Goal: Communication & Community: Participate in discussion

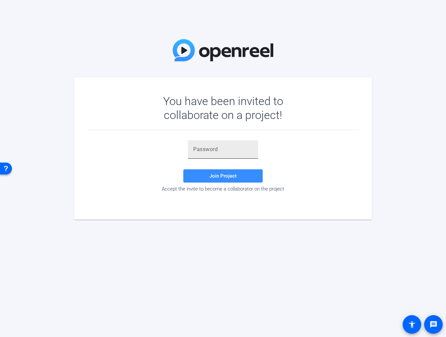
click at [231, 144] on div at bounding box center [223, 149] width 60 height 19
click at [242, 172] on span at bounding box center [222, 176] width 79 height 16
drag, startPoint x: 219, startPoint y: 147, endPoint x: 179, endPoint y: 147, distance: 39.4
click at [179, 147] on div "b2NG Invalid token, email or password Join Project Accept the invite to become …" at bounding box center [223, 166] width 272 height 52
paste input "h=7lMP"
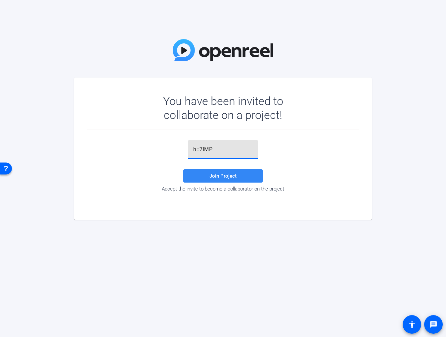
type input "h=7lMP"
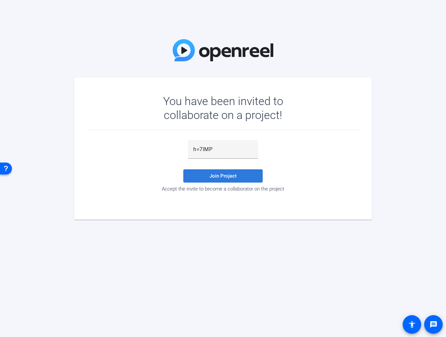
click at [232, 179] on span "Join Project" at bounding box center [223, 176] width 27 height 6
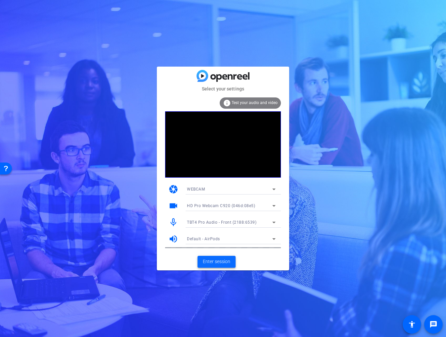
click at [215, 264] on span "Enter session" at bounding box center [216, 261] width 27 height 7
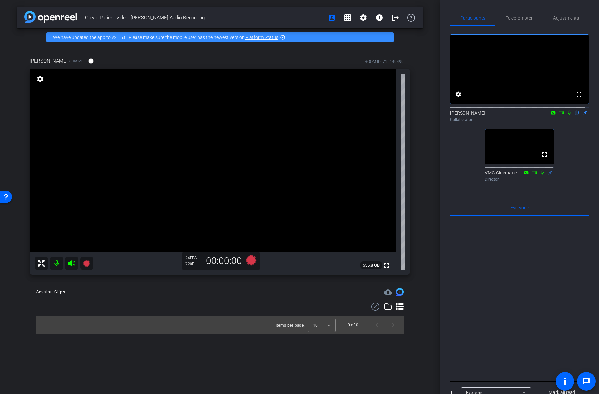
click at [446, 115] on icon at bounding box center [569, 113] width 3 height 4
click at [446, 115] on mat-icon "flip" at bounding box center [577, 112] width 8 height 6
click at [446, 114] on icon at bounding box center [553, 113] width 4 height 4
click at [446, 121] on div at bounding box center [299, 197] width 599 height 394
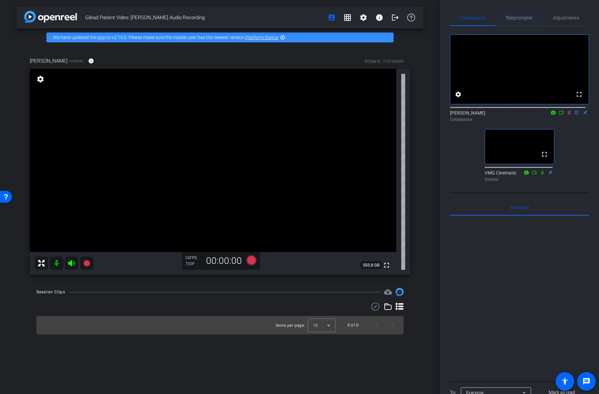
click at [446, 20] on span "Teleprompter" at bounding box center [518, 18] width 27 height 5
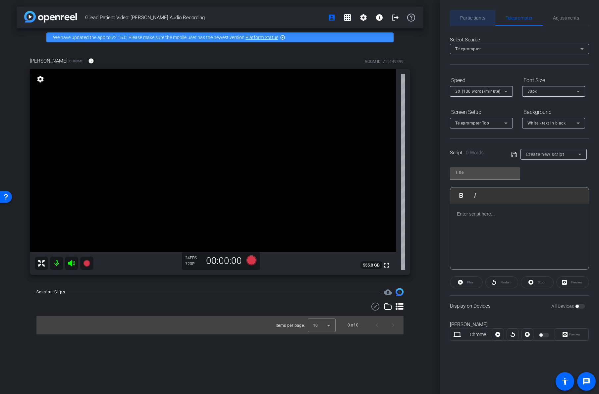
click at [446, 20] on span "Participants" at bounding box center [472, 18] width 25 height 5
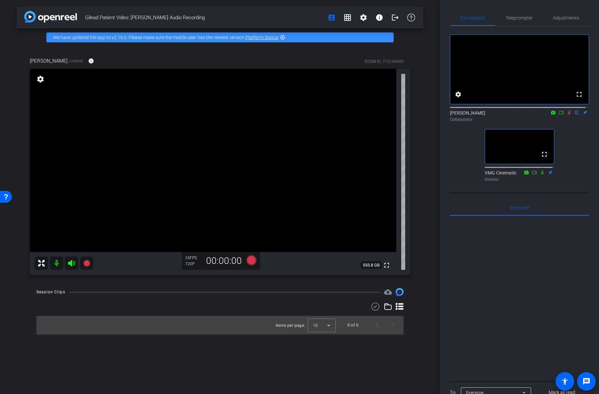
click at [446, 115] on icon at bounding box center [568, 112] width 5 height 5
click at [446, 21] on span "Teleprompter" at bounding box center [518, 18] width 27 height 16
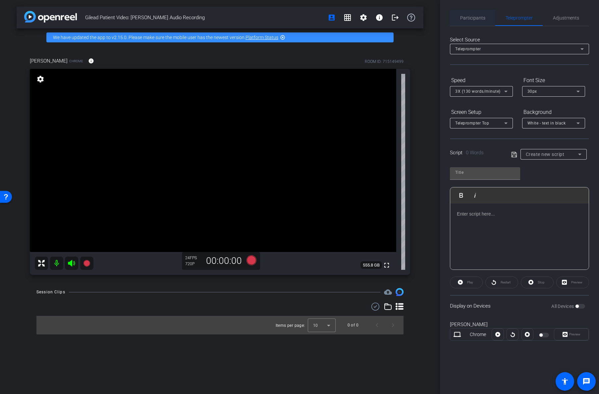
click at [446, 20] on span "Participants" at bounding box center [472, 18] width 25 height 5
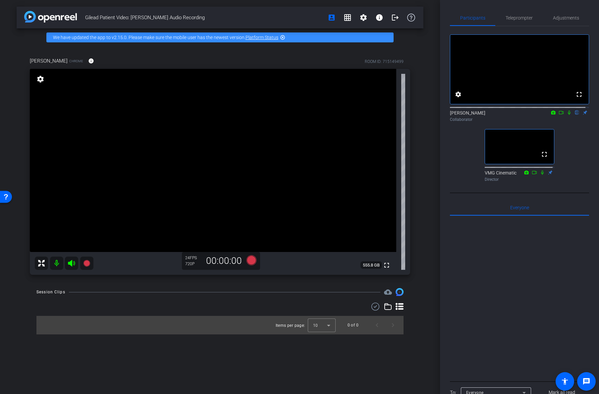
click at [446, 116] on mat-icon at bounding box center [569, 113] width 8 height 6
click at [446, 19] on div "Adjustments" at bounding box center [566, 18] width 46 height 16
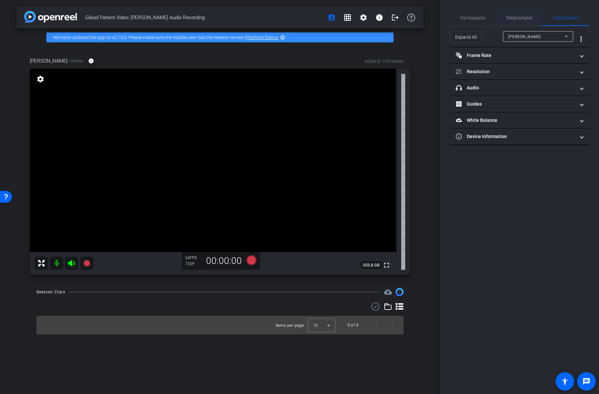
click at [446, 24] on span "Teleprompter" at bounding box center [518, 18] width 27 height 16
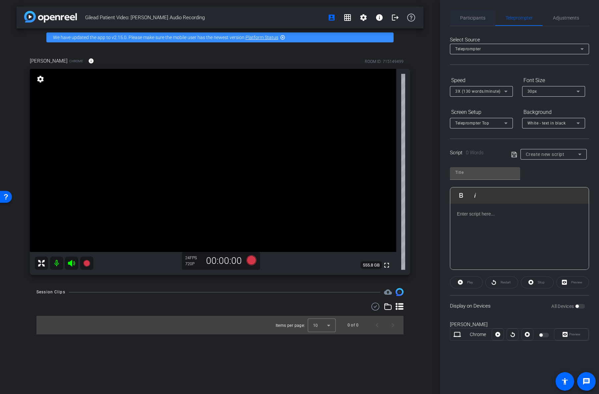
click at [446, 25] on span "Participants" at bounding box center [472, 18] width 25 height 16
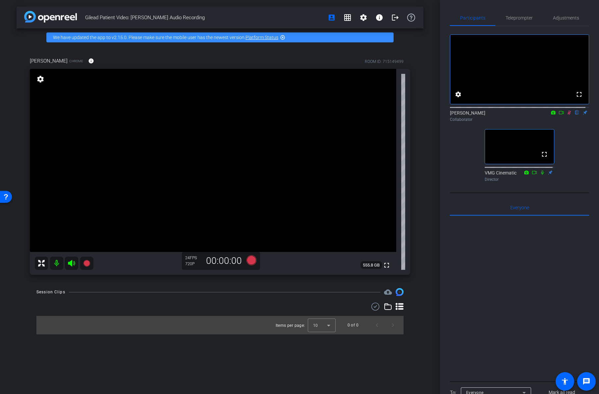
click at [446, 115] on icon at bounding box center [569, 113] width 4 height 4
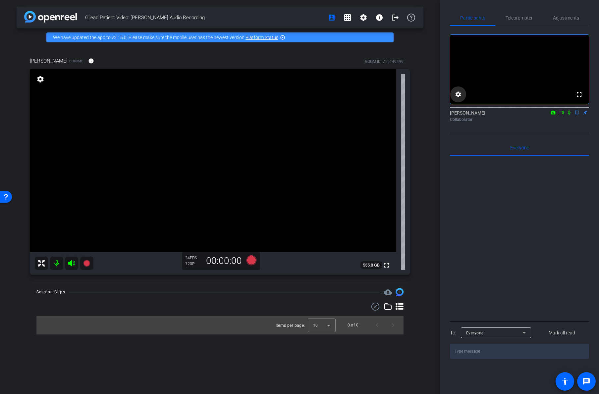
click at [446, 98] on mat-icon "settings" at bounding box center [458, 94] width 8 height 8
click at [446, 133] on div at bounding box center [299, 197] width 599 height 394
click at [446, 123] on div "Collaborator" at bounding box center [519, 120] width 139 height 6
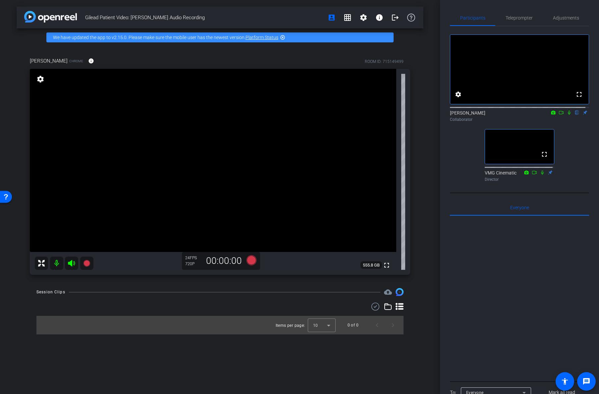
click at [446, 115] on icon at bounding box center [568, 112] width 5 height 5
click at [43, 78] on mat-icon "settings" at bounding box center [40, 79] width 9 height 8
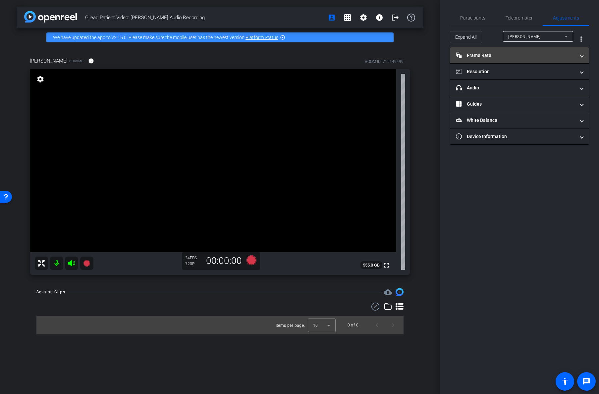
click at [446, 58] on mat-panel-title "Frame Rate Frame Rate" at bounding box center [515, 55] width 119 height 7
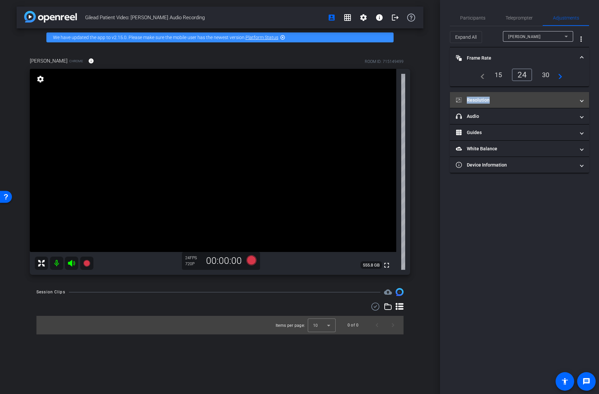
click at [446, 103] on mat-panel-title "Resolution" at bounding box center [515, 100] width 119 height 7
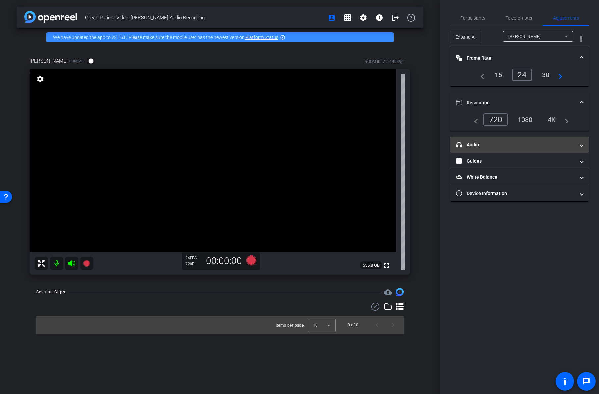
click at [446, 140] on mat-expansion-panel-header "headphone icon Audio" at bounding box center [519, 145] width 139 height 16
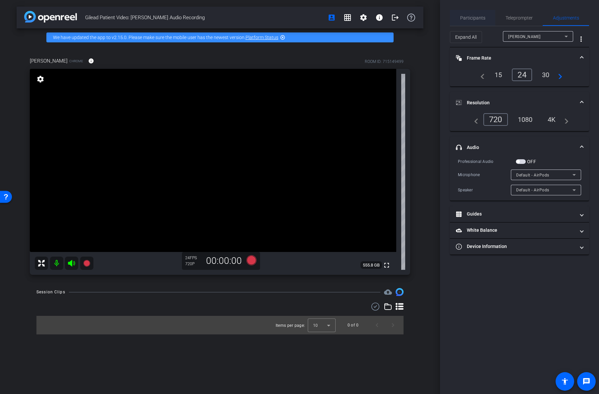
click at [446, 20] on span "Participants" at bounding box center [472, 18] width 25 height 5
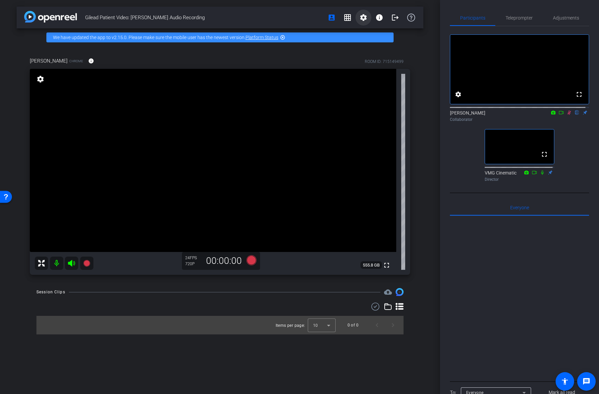
click at [359, 18] on span at bounding box center [363, 18] width 16 height 16
click at [359, 18] on div at bounding box center [299, 197] width 599 height 394
click at [446, 104] on video at bounding box center [519, 69] width 138 height 69
click at [446, 98] on mat-icon "settings" at bounding box center [458, 94] width 8 height 8
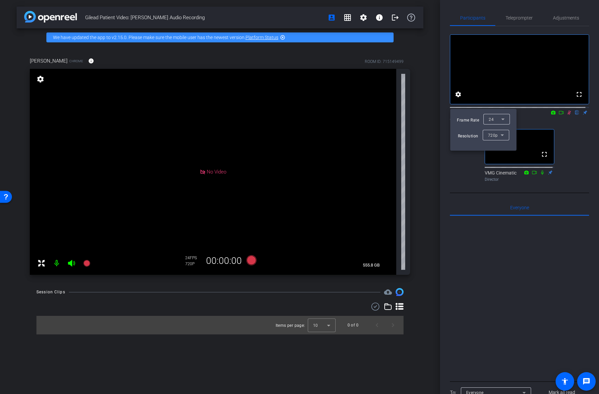
click at [446, 260] on div at bounding box center [299, 197] width 599 height 394
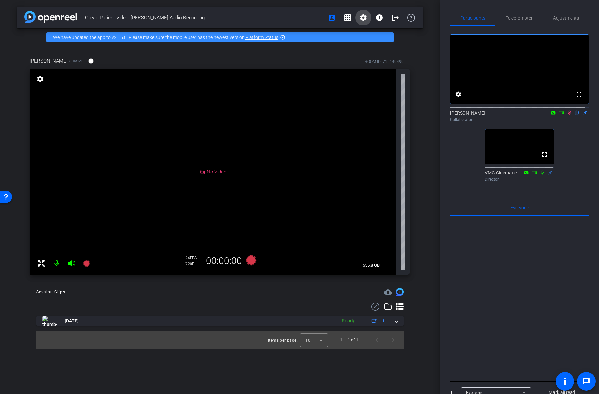
click at [362, 16] on mat-icon "settings" at bounding box center [363, 18] width 8 height 8
click at [361, 18] on div at bounding box center [299, 197] width 599 height 394
click at [446, 139] on div "fullscreen settings Samuel flip Collaborator fullscreen VMG Cinematic Director" at bounding box center [519, 105] width 139 height 158
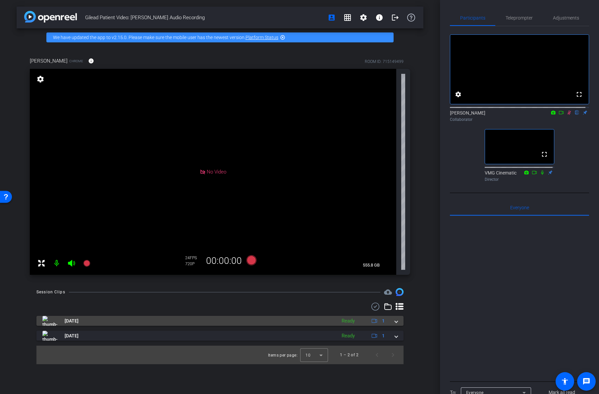
click at [397, 319] on span at bounding box center [396, 321] width 3 height 7
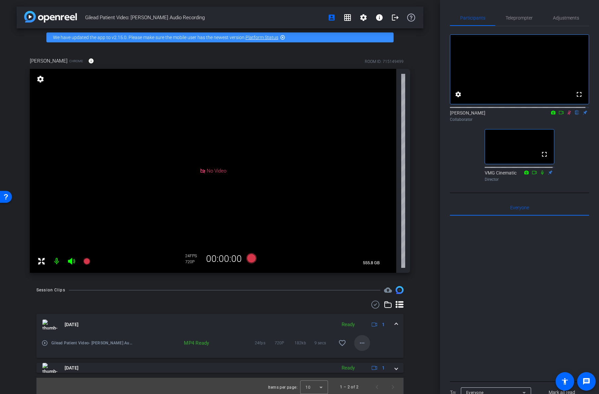
click at [359, 337] on mat-icon "more_horiz" at bounding box center [362, 343] width 8 height 8
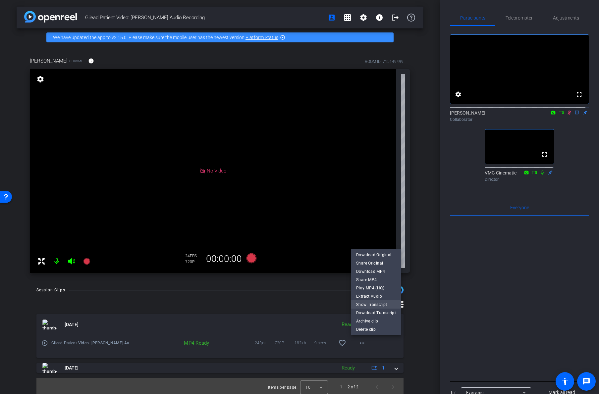
click at [381, 303] on span "Show Transcript" at bounding box center [376, 305] width 40 height 8
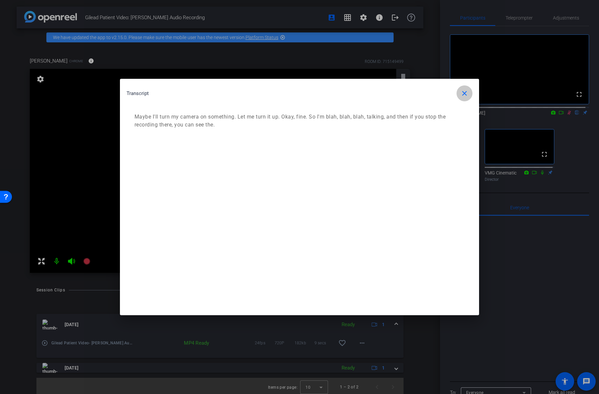
click at [446, 93] on mat-icon "close" at bounding box center [464, 93] width 8 height 8
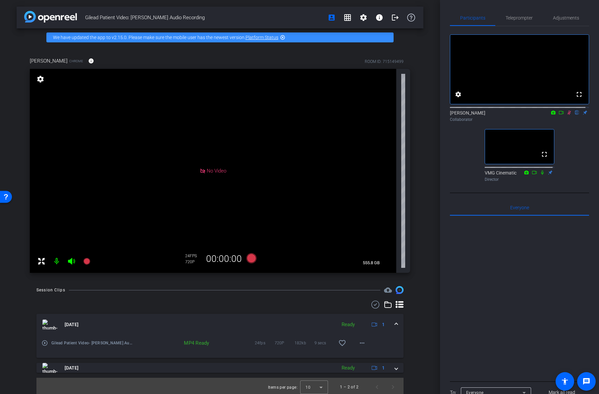
click at [446, 115] on icon at bounding box center [569, 113] width 4 height 4
click at [446, 21] on span "Adjustments" at bounding box center [566, 18] width 26 height 16
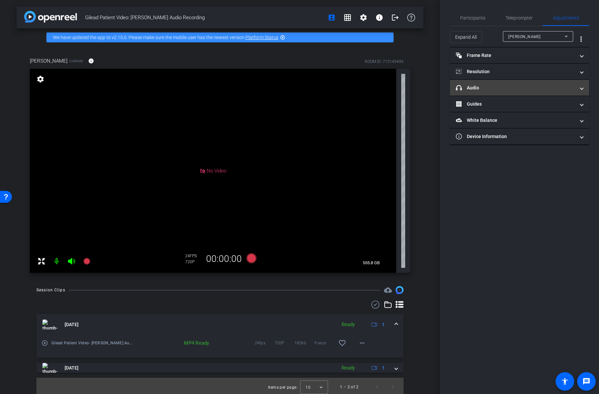
click at [446, 86] on mat-panel-title "headphone icon Audio" at bounding box center [515, 87] width 119 height 7
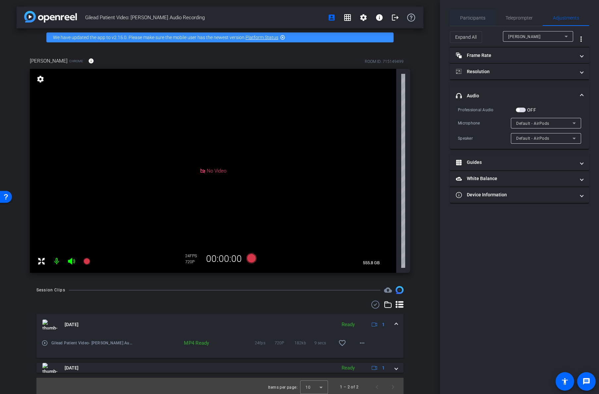
click at [446, 22] on span "Participants" at bounding box center [472, 18] width 25 height 16
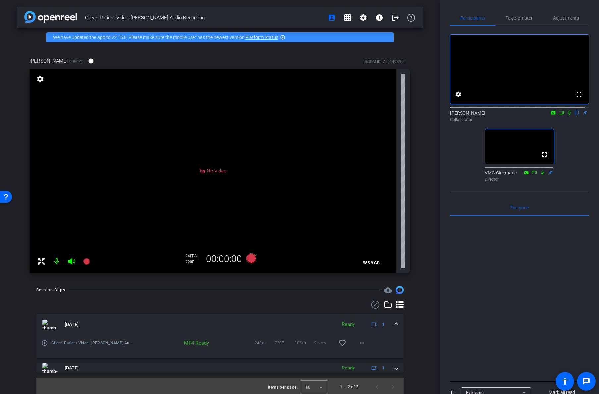
click at [446, 115] on icon at bounding box center [568, 112] width 5 height 5
click at [446, 20] on span "Teleprompter" at bounding box center [518, 18] width 27 height 5
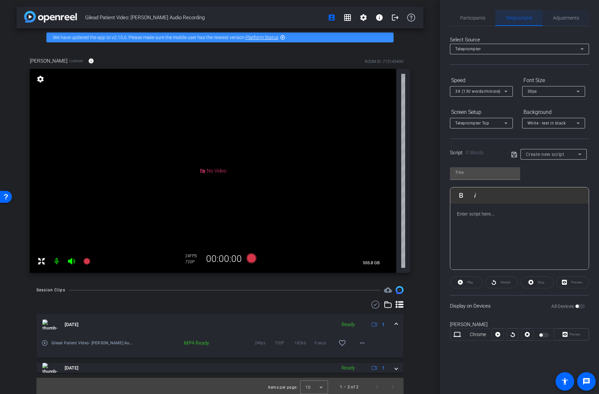
click at [446, 16] on span "Adjustments" at bounding box center [566, 18] width 26 height 5
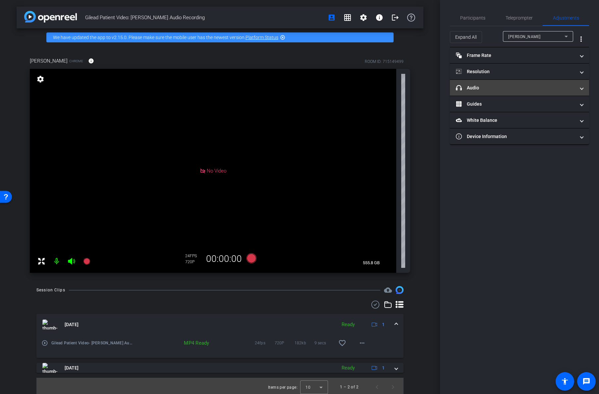
click at [446, 84] on mat-panel-title "headphone icon Audio" at bounding box center [515, 87] width 119 height 7
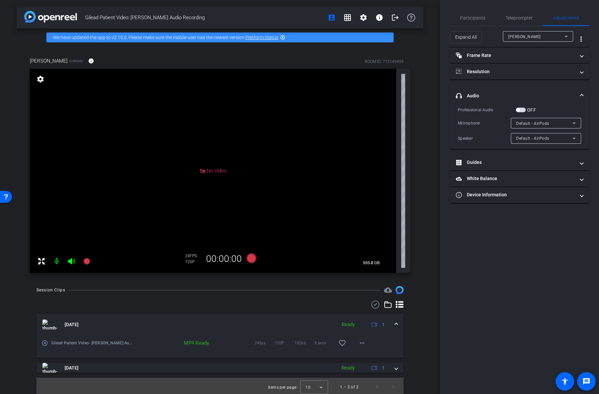
click at [446, 125] on span "Default - AirPods" at bounding box center [532, 123] width 33 height 5
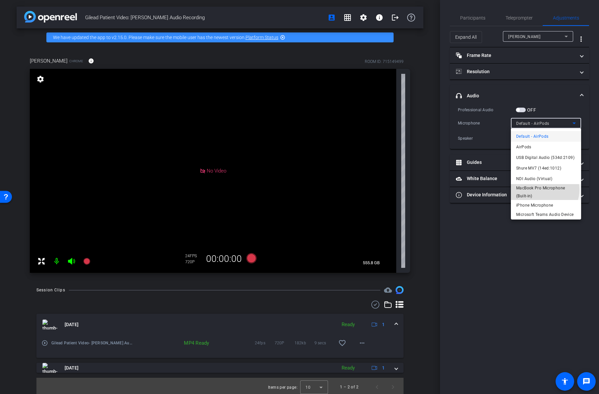
click at [446, 195] on span "MacBook Pro Microphone (Built-in)" at bounding box center [546, 192] width 60 height 16
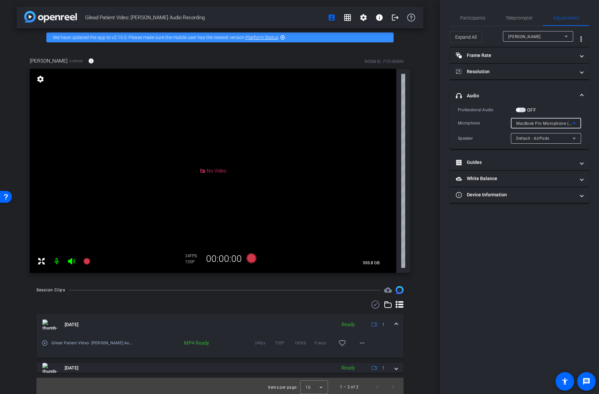
click at [446, 125] on span "MacBook Pro Microphone (Built-in)" at bounding box center [550, 123] width 68 height 5
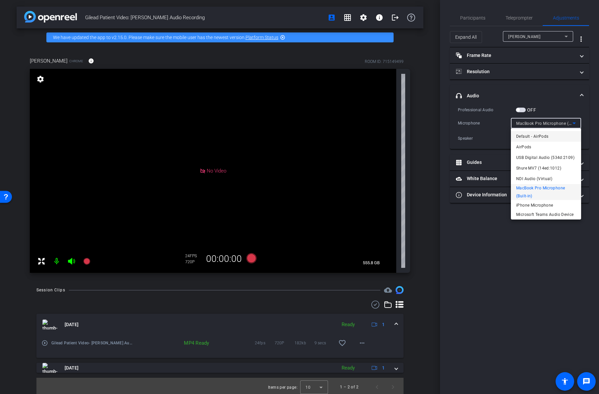
click at [446, 140] on span "Default - AirPods" at bounding box center [532, 136] width 32 height 8
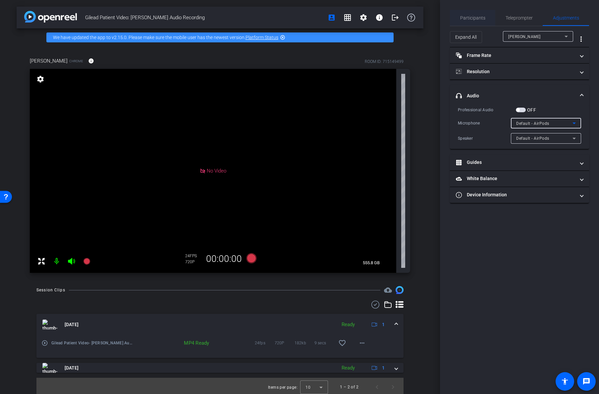
click at [446, 21] on span "Participants" at bounding box center [472, 18] width 25 height 16
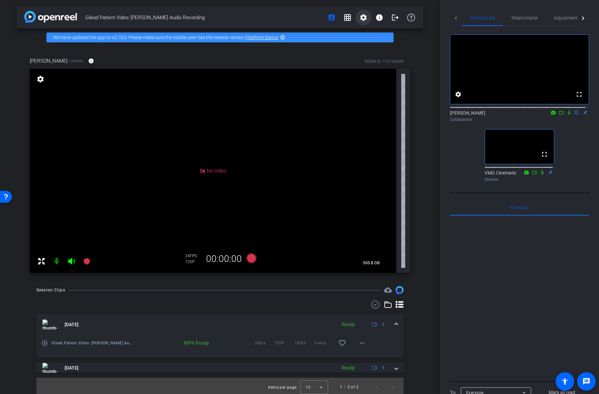
click at [359, 18] on mat-icon "settings" at bounding box center [363, 18] width 8 height 8
click at [358, 18] on body "Accessibility Screen-Reader Guide, Feedback, and Issue Reporting | New window m…" at bounding box center [299, 197] width 599 height 394
click at [295, 23] on div at bounding box center [299, 197] width 599 height 394
click at [446, 98] on mat-icon "settings" at bounding box center [458, 94] width 8 height 8
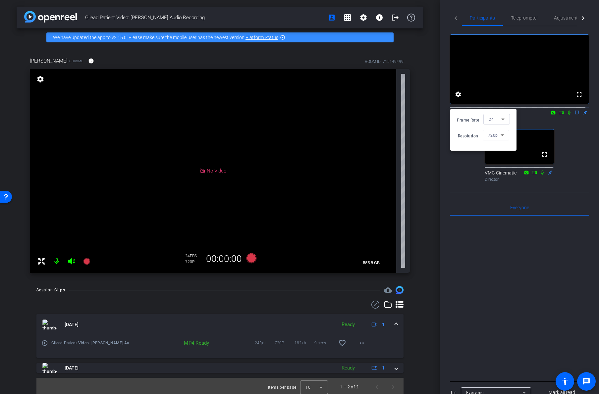
click at [446, 49] on div at bounding box center [299, 197] width 599 height 394
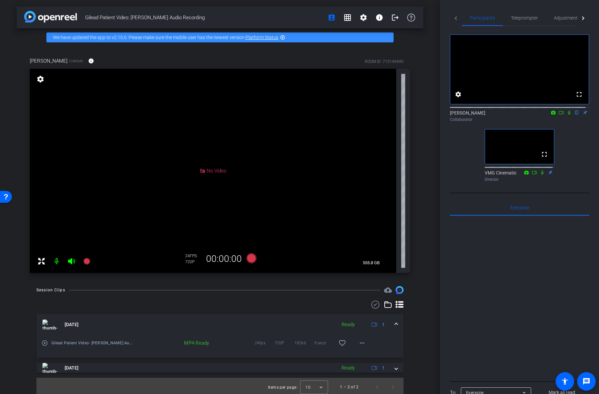
click at [446, 17] on div at bounding box center [582, 18] width 4 height 4
click at [446, 21] on span "Adjustments" at bounding box center [553, 18] width 26 height 16
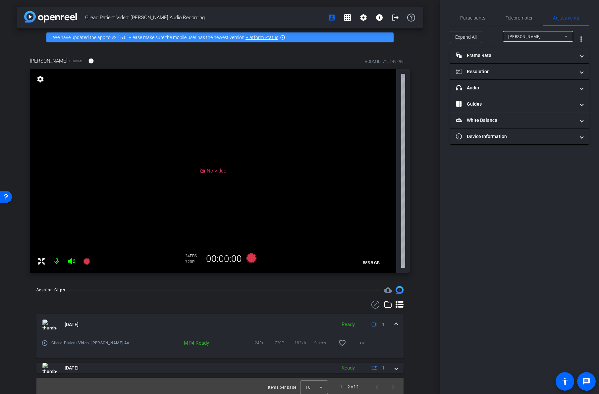
click at [446, 36] on div "[PERSON_NAME]" at bounding box center [536, 36] width 56 height 8
click at [446, 34] on div at bounding box center [299, 197] width 599 height 394
click at [446, 22] on span "Participants" at bounding box center [472, 18] width 25 height 16
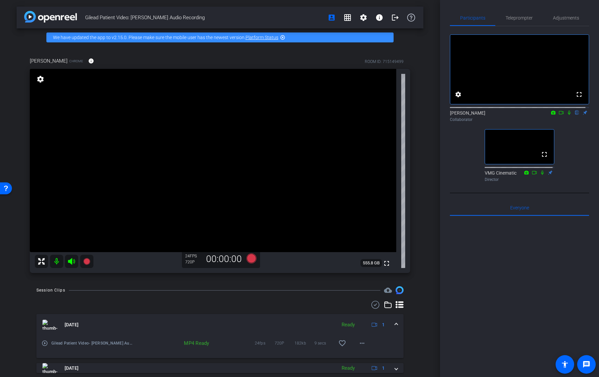
click at [446, 123] on div "Collaborator" at bounding box center [519, 120] width 139 height 6
click at [446, 115] on icon at bounding box center [569, 113] width 3 height 4
click at [446, 115] on icon at bounding box center [569, 113] width 4 height 4
click at [446, 115] on icon at bounding box center [569, 113] width 3 height 4
click at [446, 268] on div at bounding box center [519, 298] width 139 height 164
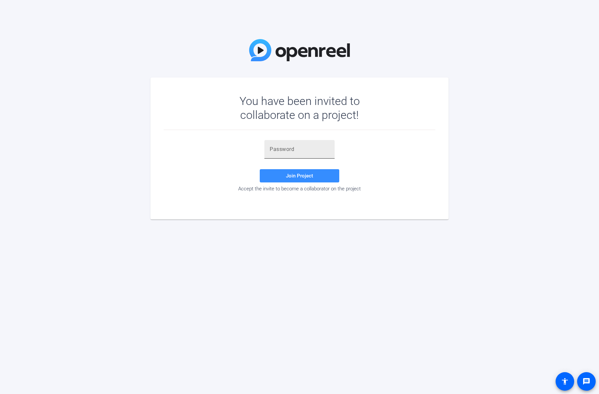
click at [282, 148] on input "text" at bounding box center [300, 149] width 60 height 8
paste input "h=7lMP"
type input "h=7lMP"
click at [288, 180] on span at bounding box center [299, 176] width 79 height 16
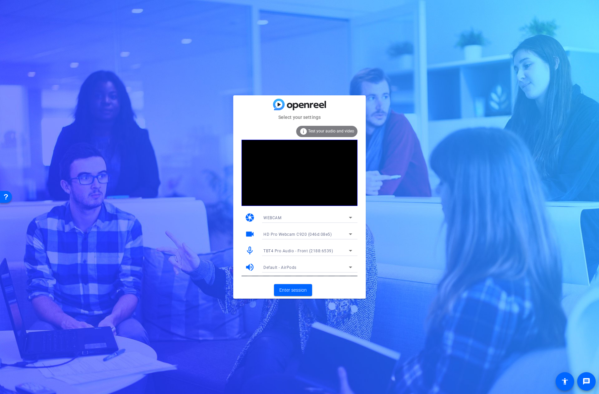
click at [286, 251] on span "TBT4 Pro Audio - Front (2188:6539)" at bounding box center [298, 251] width 70 height 5
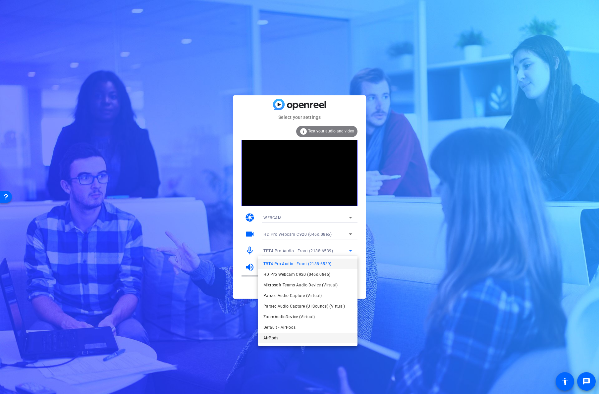
click at [293, 336] on mat-option "AirPods" at bounding box center [307, 338] width 99 height 11
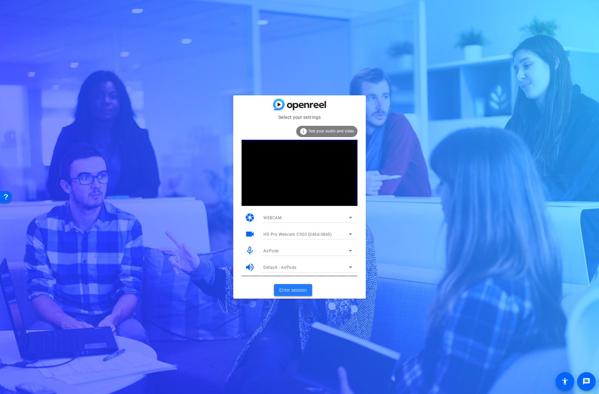
click at [291, 290] on span "Enter session" at bounding box center [292, 290] width 27 height 7
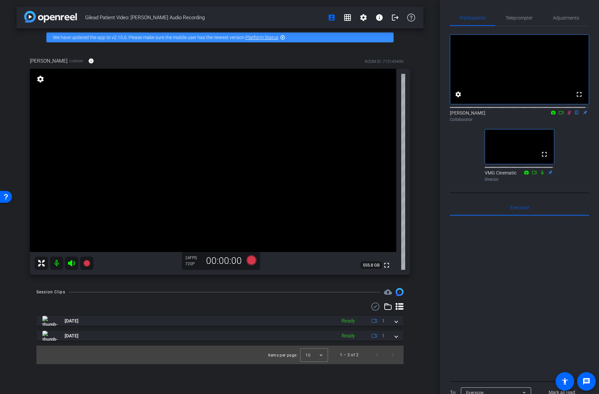
click at [566, 115] on icon at bounding box center [568, 112] width 5 height 5
click at [515, 266] on div at bounding box center [519, 298] width 139 height 164
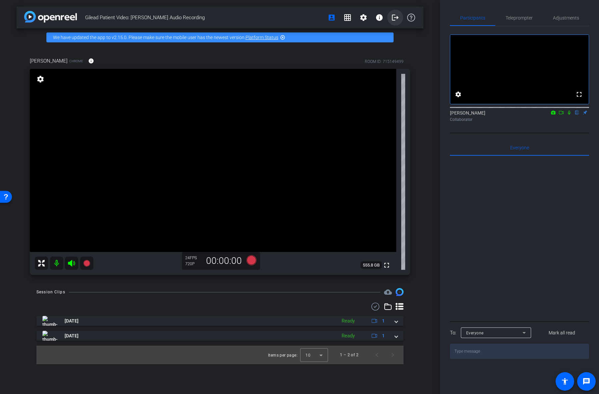
click at [396, 17] on mat-icon "logout" at bounding box center [395, 18] width 8 height 8
